Goal: Task Accomplishment & Management: Use online tool/utility

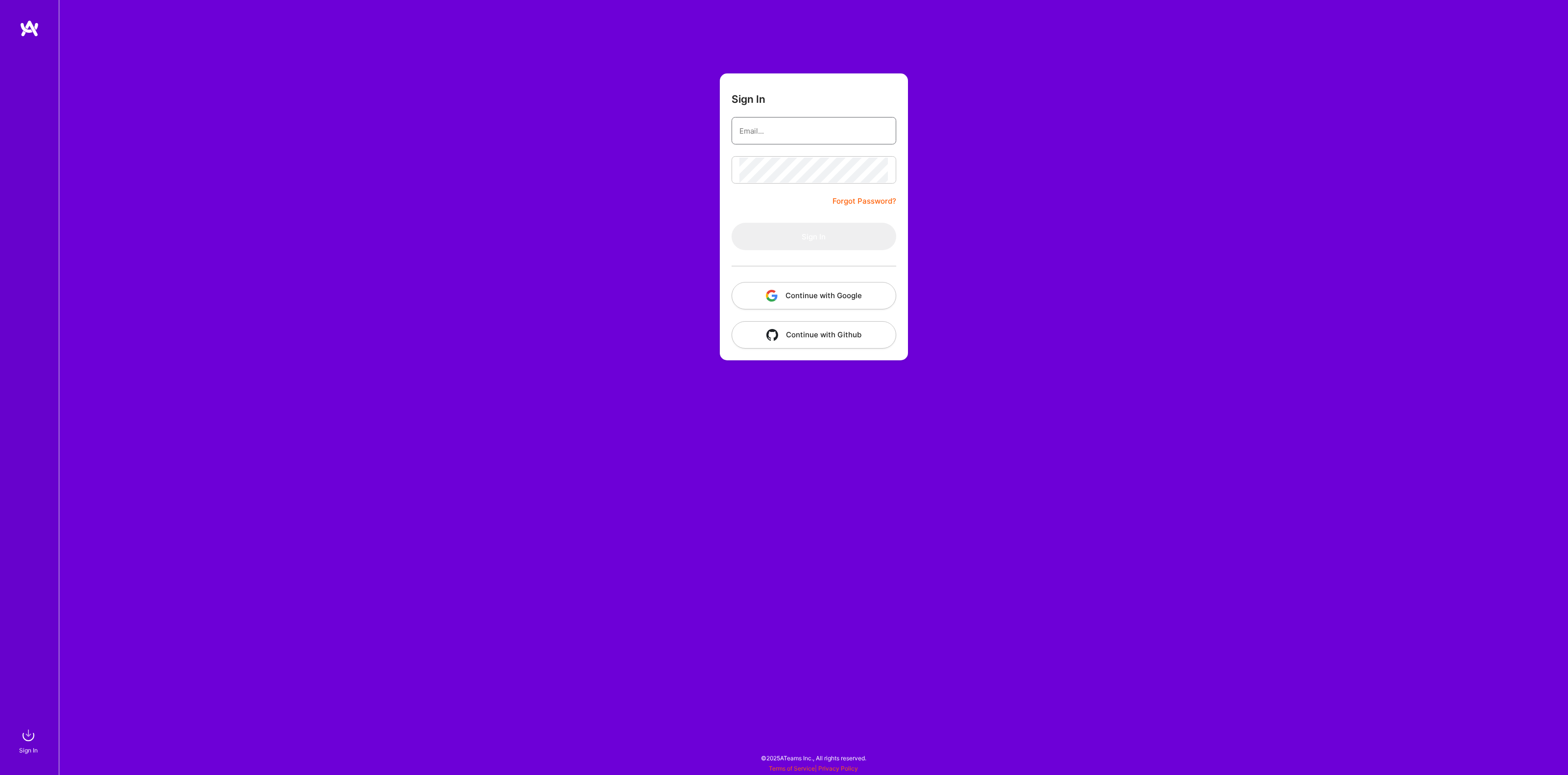
type input "[EMAIL_ADDRESS][DOMAIN_NAME]"
click at [746, 239] on button "Sign In" at bounding box center [814, 236] width 164 height 27
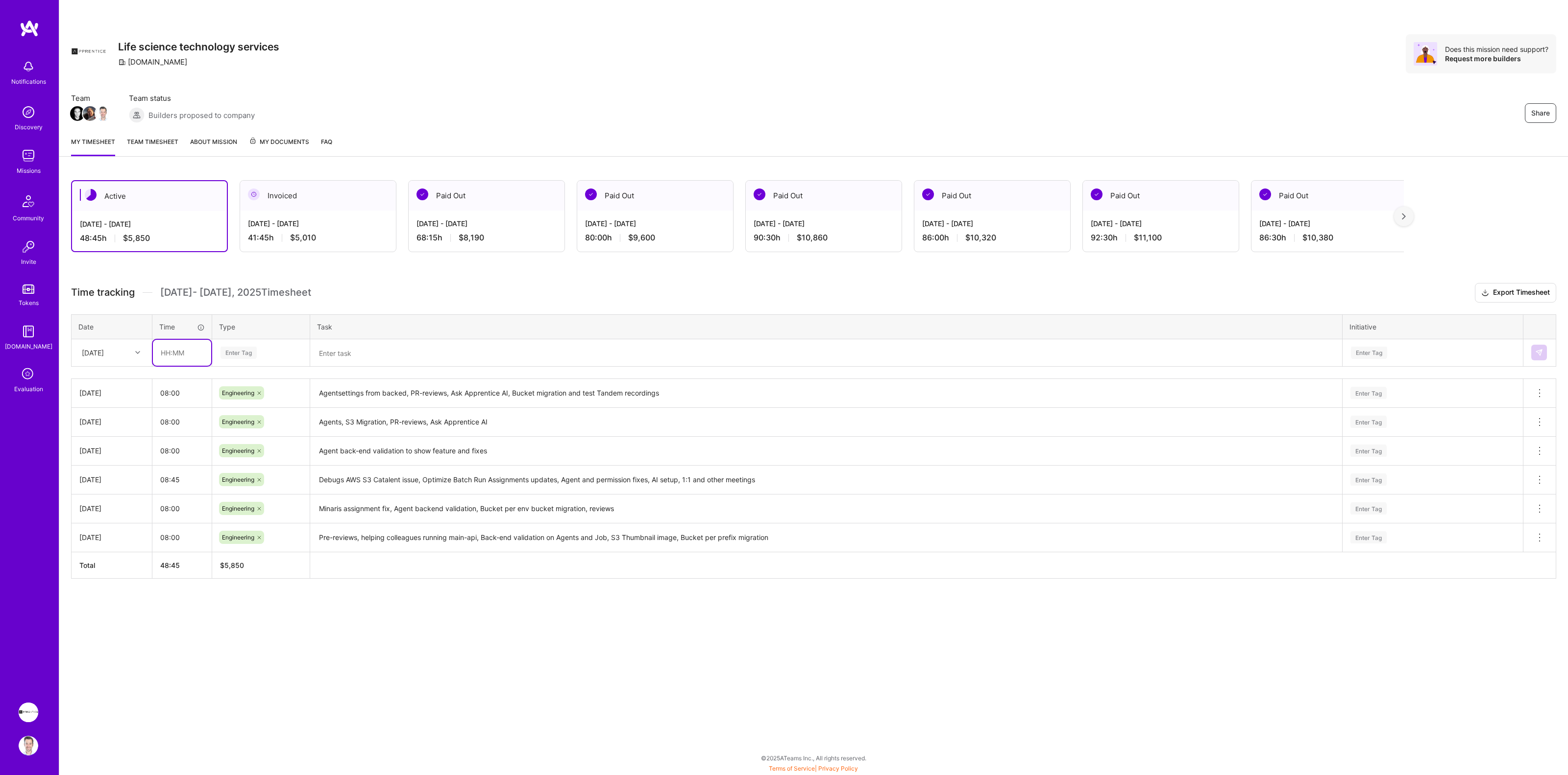
click at [180, 353] on input "text" at bounding box center [182, 353] width 58 height 26
type input "08:00"
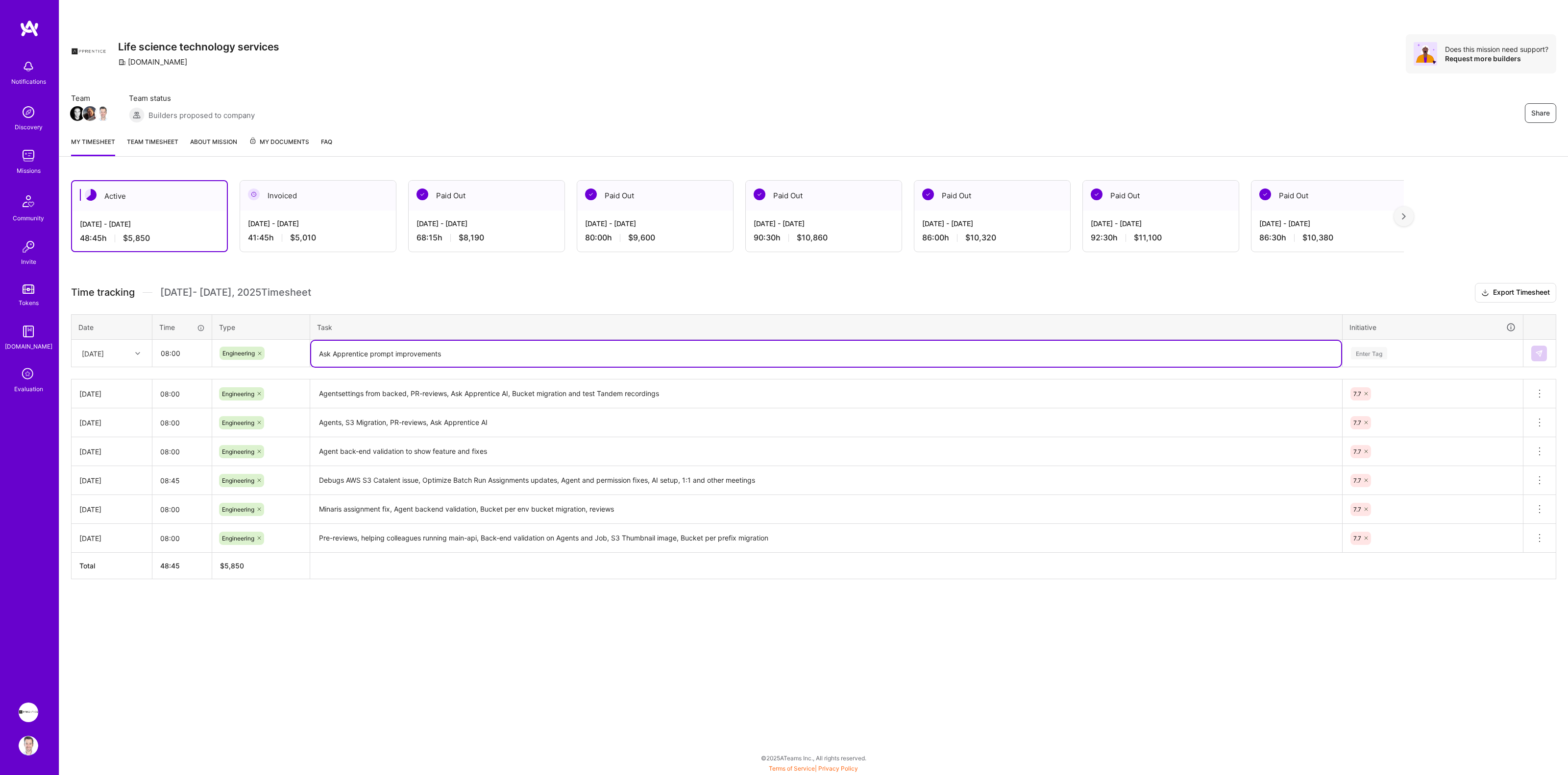
type textarea "Ask Apprentice prompt improvements"
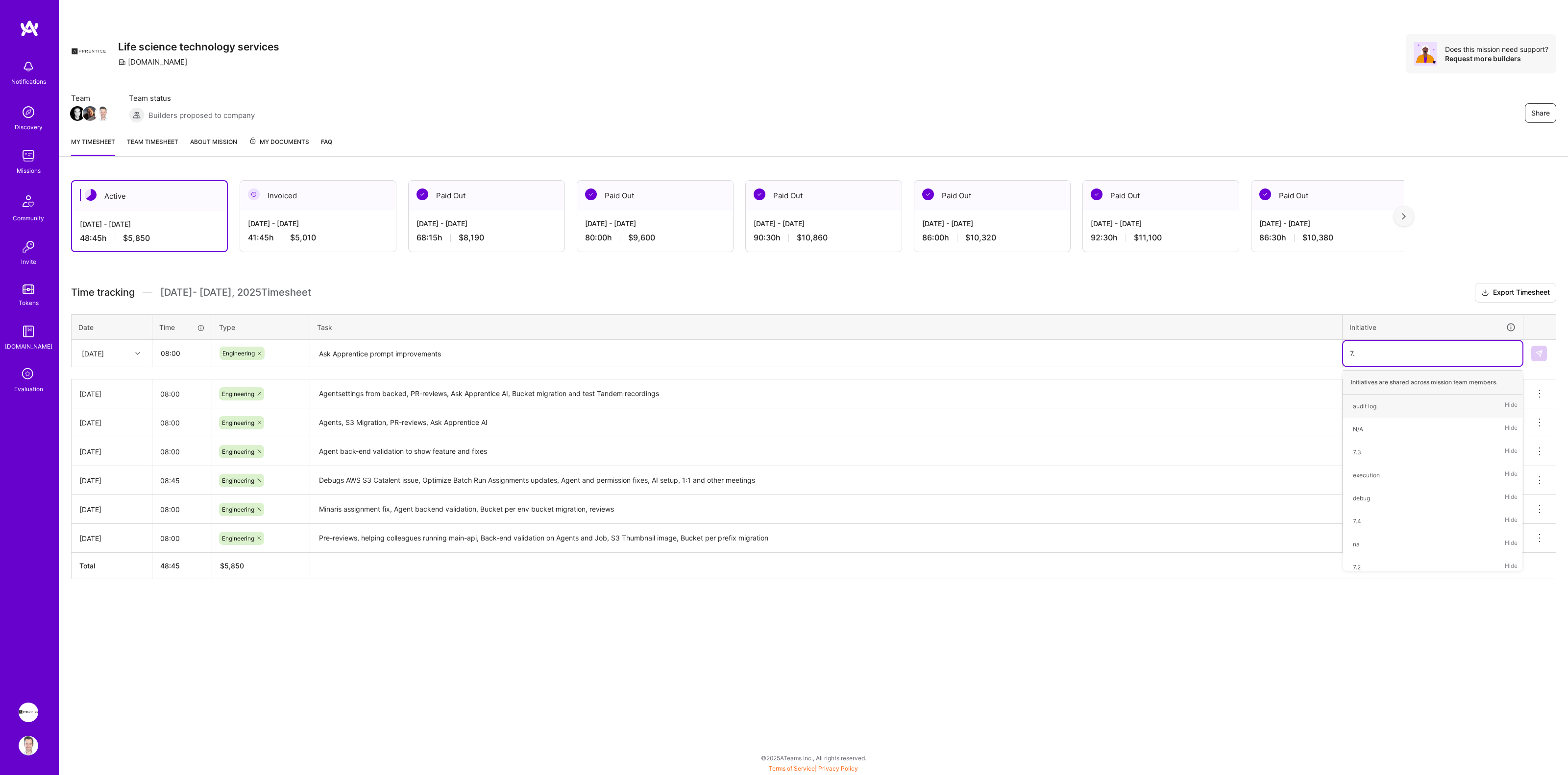
type input "7.7"
